Goal: Book appointment/travel/reservation

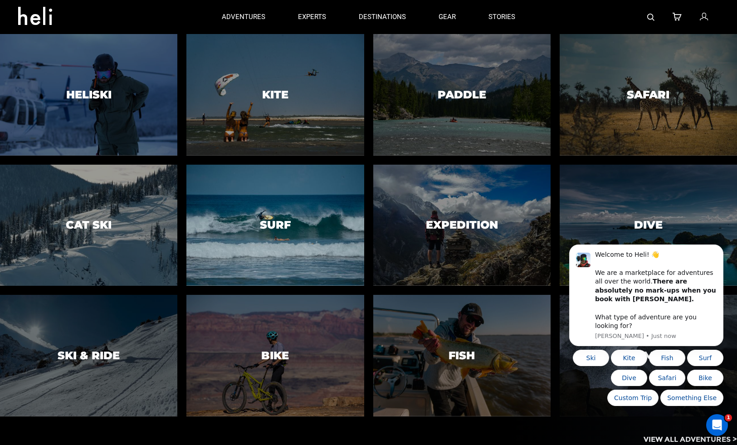
click at [276, 211] on div at bounding box center [275, 225] width 181 height 124
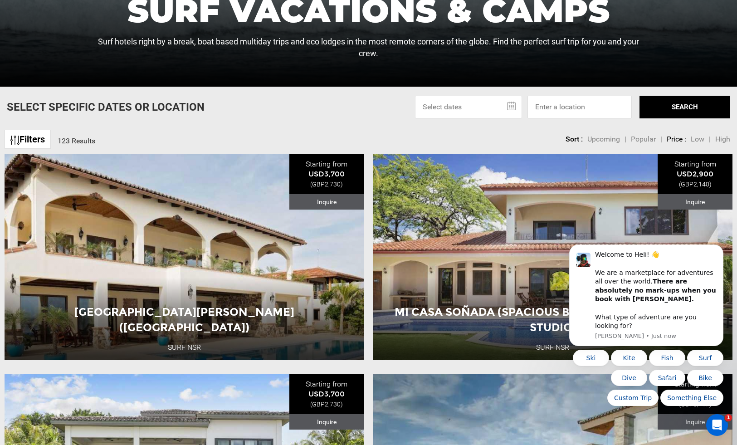
scroll to position [307, 0]
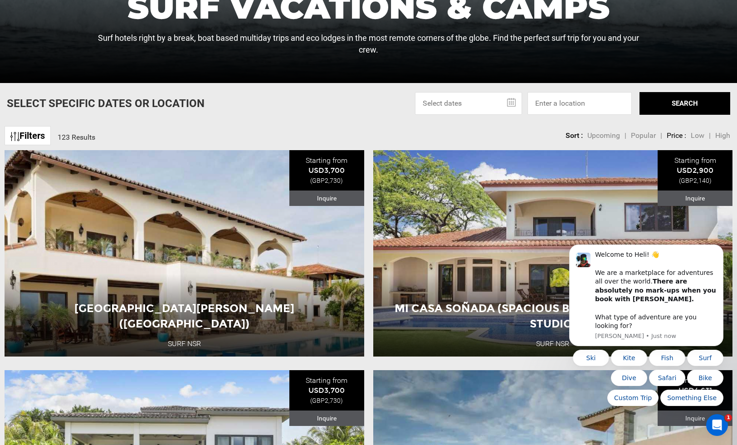
click at [30, 137] on link "Filters" at bounding box center [28, 136] width 46 height 20
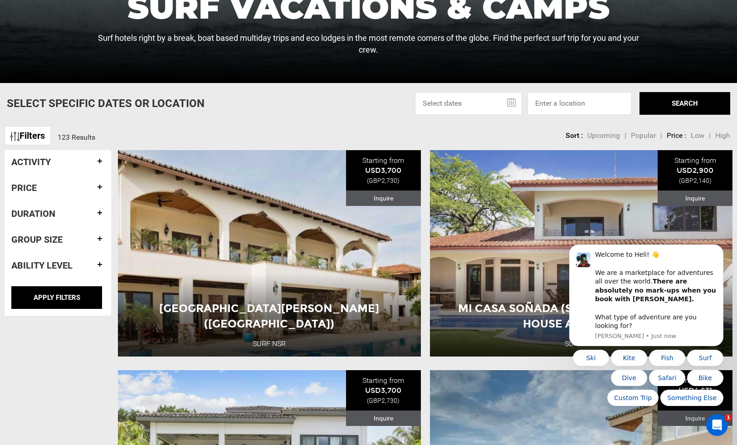
click at [24, 193] on div "Price" at bounding box center [57, 188] width 93 height 24
click at [99, 187] on h4 "Price" at bounding box center [57, 188] width 93 height 10
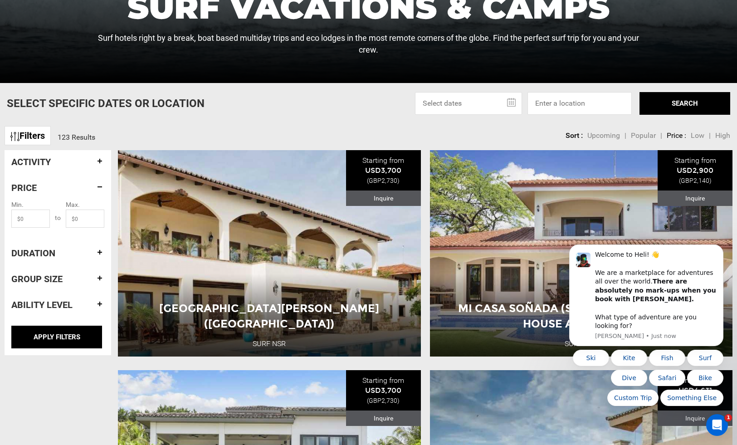
click at [100, 161] on h4 "Activity" at bounding box center [57, 162] width 93 height 10
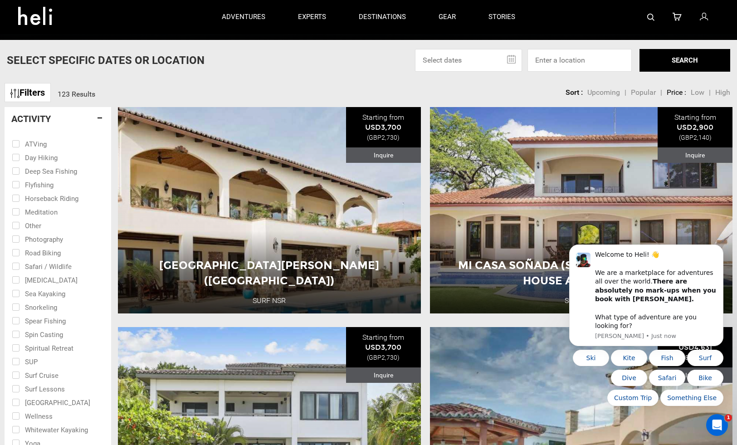
scroll to position [347, 0]
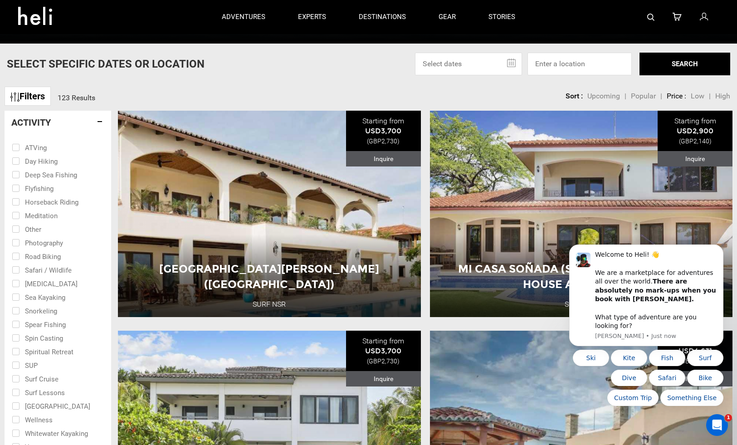
click at [99, 121] on h4 "Activity" at bounding box center [57, 123] width 93 height 10
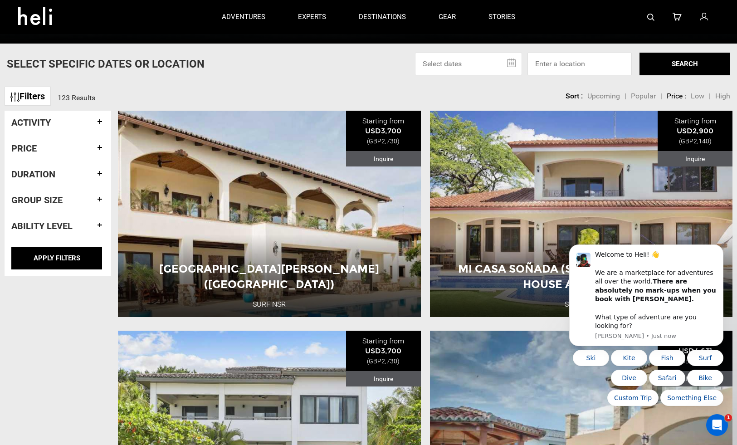
click at [98, 223] on h4 "Ability Level" at bounding box center [57, 226] width 93 height 10
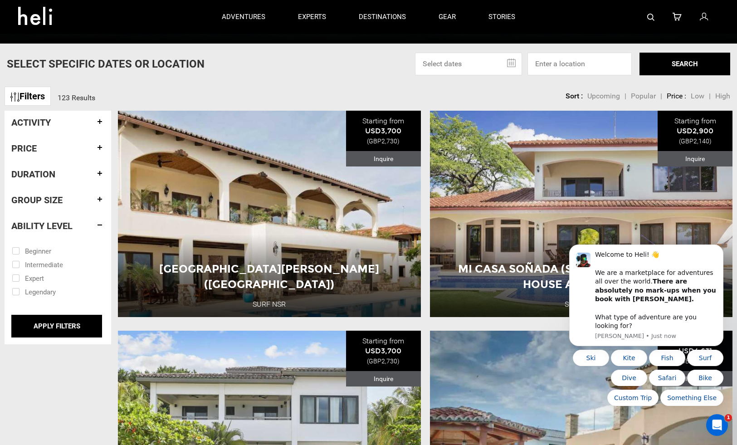
click at [21, 296] on input "checkbox" at bounding box center [51, 291] width 79 height 14
checkbox input "true"
click at [12, 279] on input "checkbox" at bounding box center [51, 278] width 79 height 14
checkbox input "true"
click at [55, 142] on div "Price" at bounding box center [57, 149] width 93 height 24
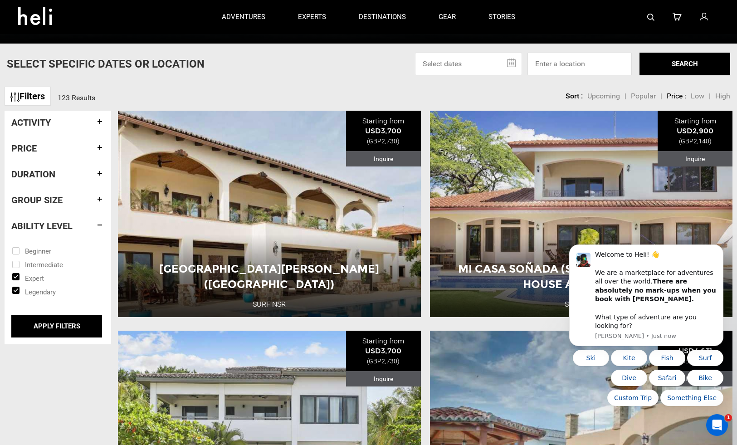
click at [102, 146] on h4 "Price" at bounding box center [57, 148] width 93 height 10
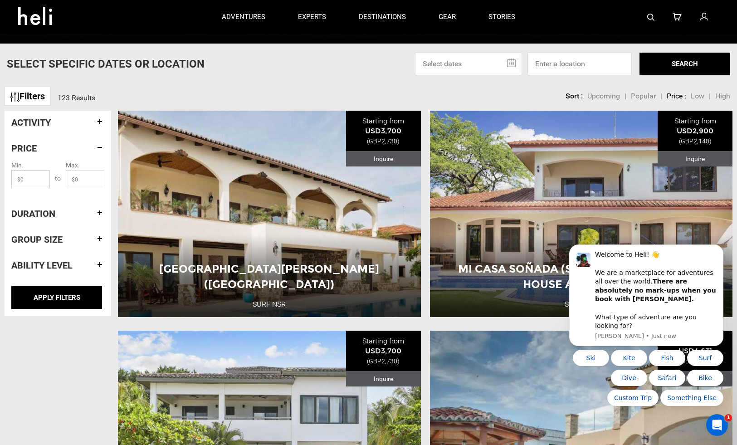
click at [39, 184] on input "text" at bounding box center [30, 179] width 39 height 18
type input "500"
click at [94, 177] on input "text" at bounding box center [85, 179] width 39 height 18
type input "5000"
click at [52, 289] on input "APPLY FILTERS" at bounding box center [56, 297] width 91 height 23
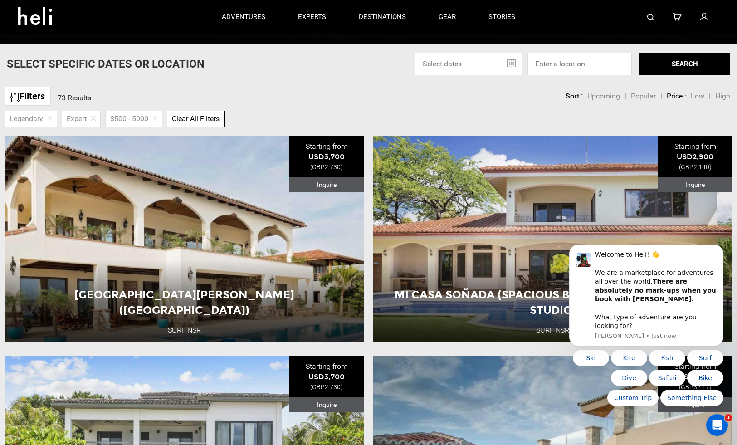
click at [39, 98] on link "Filters" at bounding box center [28, 97] width 46 height 20
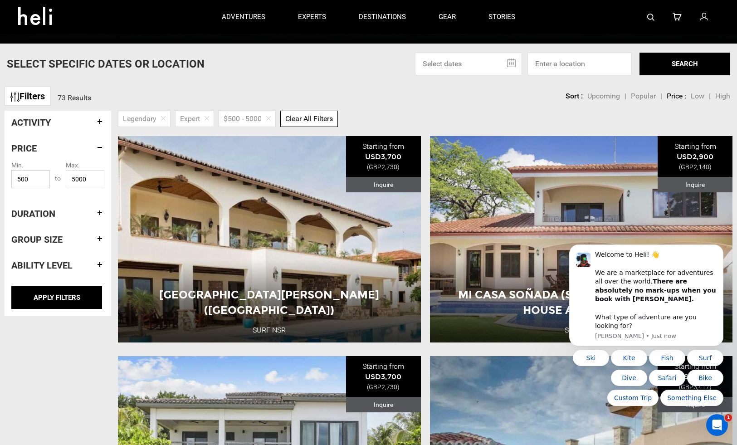
click at [32, 177] on input "500" at bounding box center [30, 179] width 39 height 18
type input "5000"
click at [71, 179] on input "5000" at bounding box center [85, 179] width 39 height 18
type input "25000"
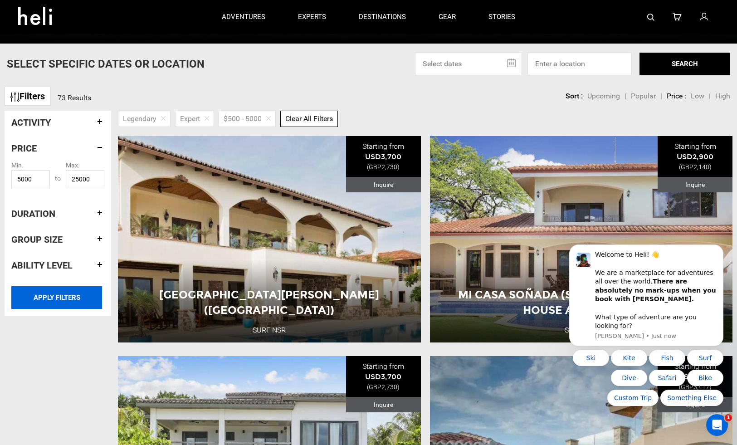
click at [54, 297] on input "APPLY FILTERS" at bounding box center [56, 297] width 91 height 23
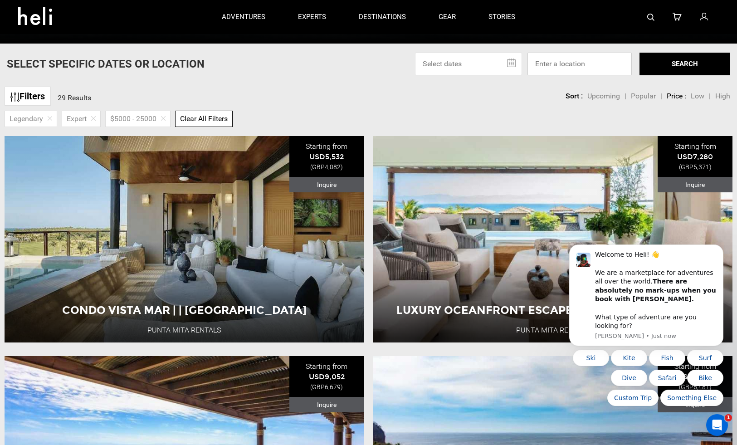
click at [576, 70] on input at bounding box center [580, 64] width 104 height 23
click at [481, 123] on div "Legendary Expert $5000 - 25000 Clear All Filters" at bounding box center [365, 117] width 744 height 19
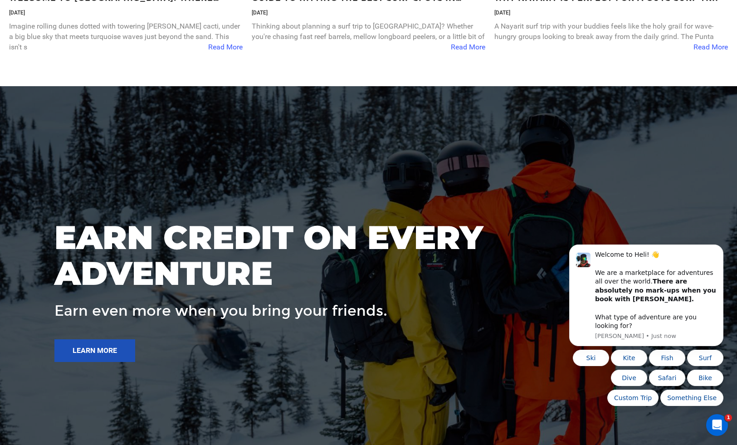
scroll to position [3202, 0]
